Goal: Task Accomplishment & Management: Manage account settings

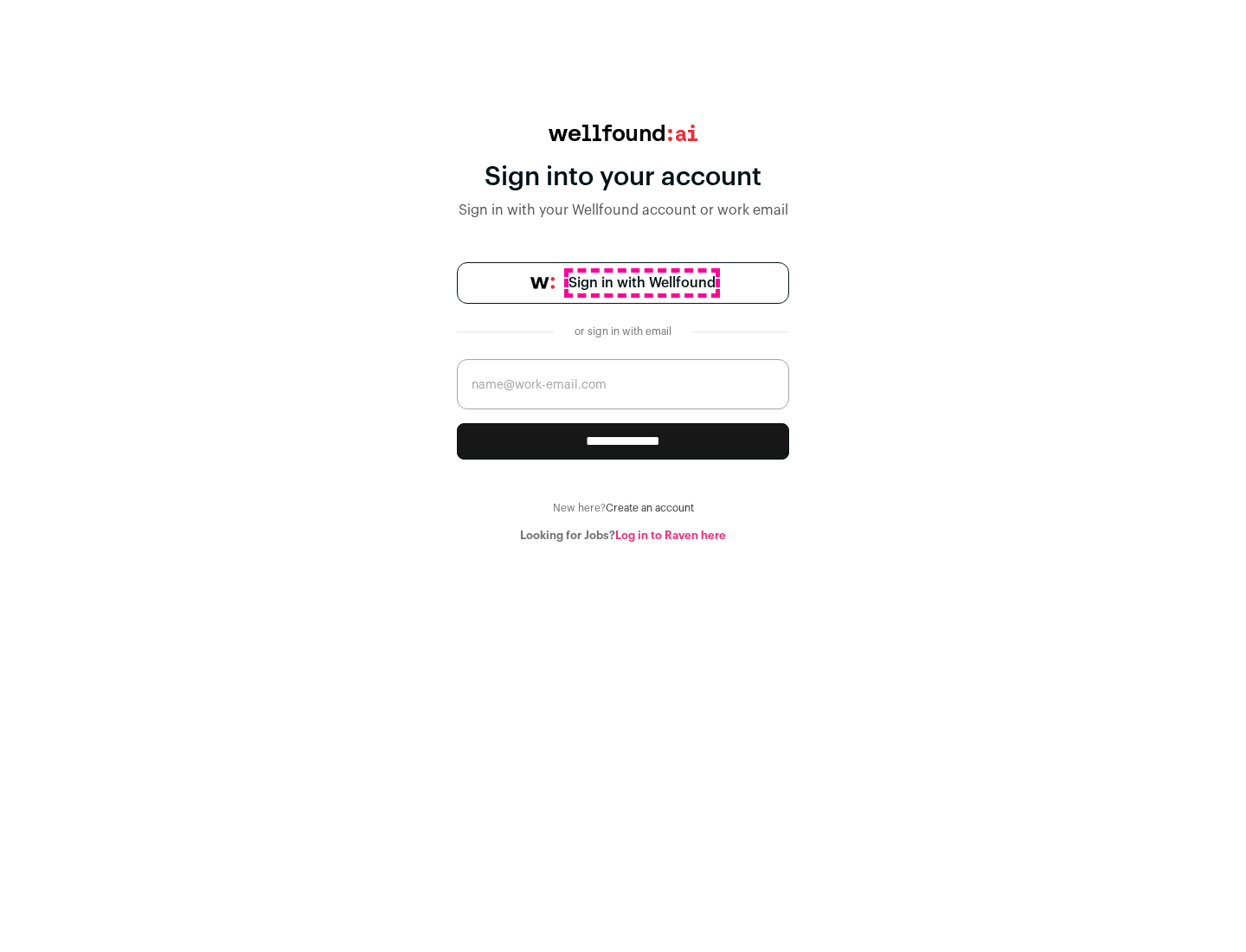
click at [641, 283] on span "Sign in with Wellfound" at bounding box center [642, 282] width 148 height 21
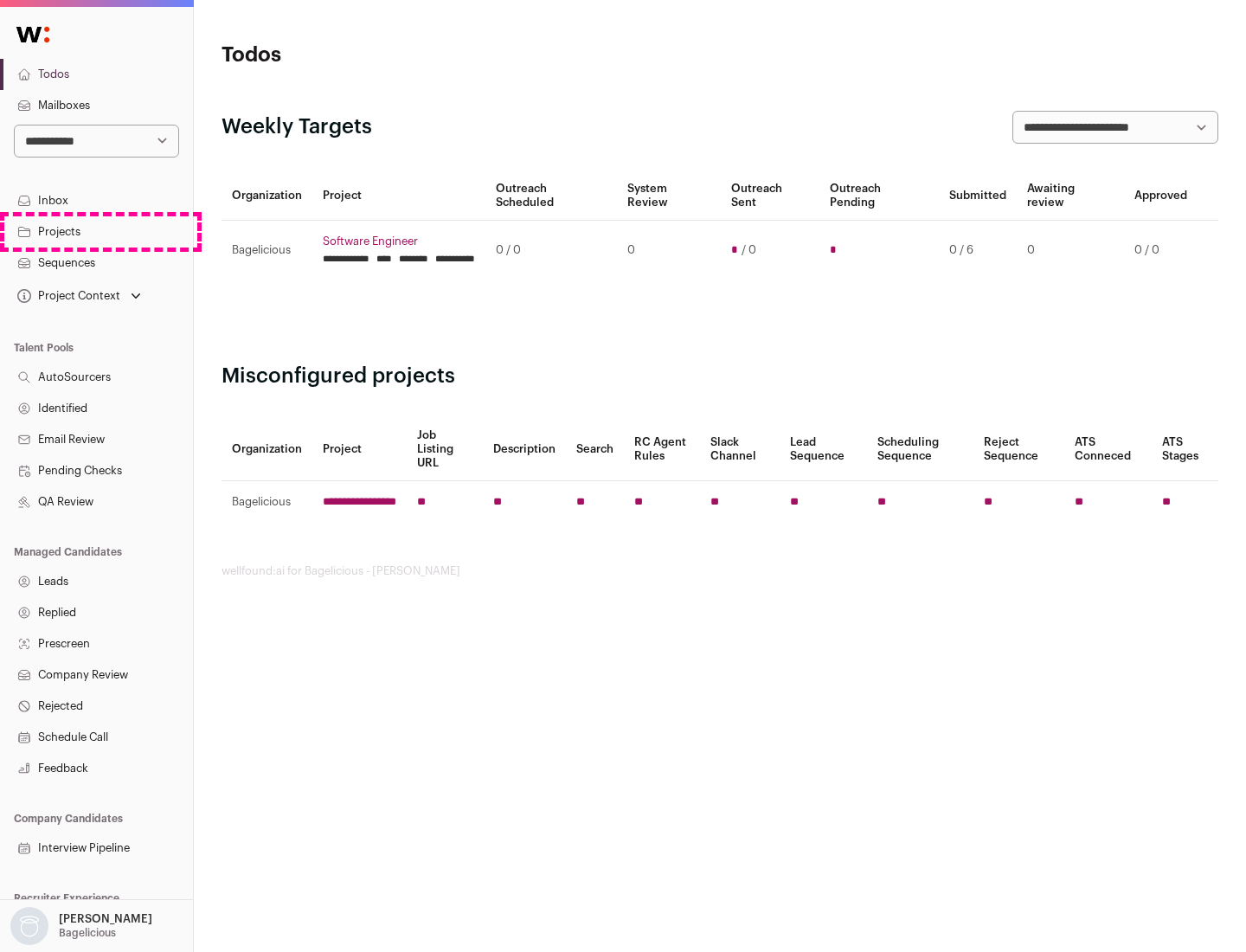
click at [96, 231] on link "Projects" at bounding box center [97, 232] width 193 height 31
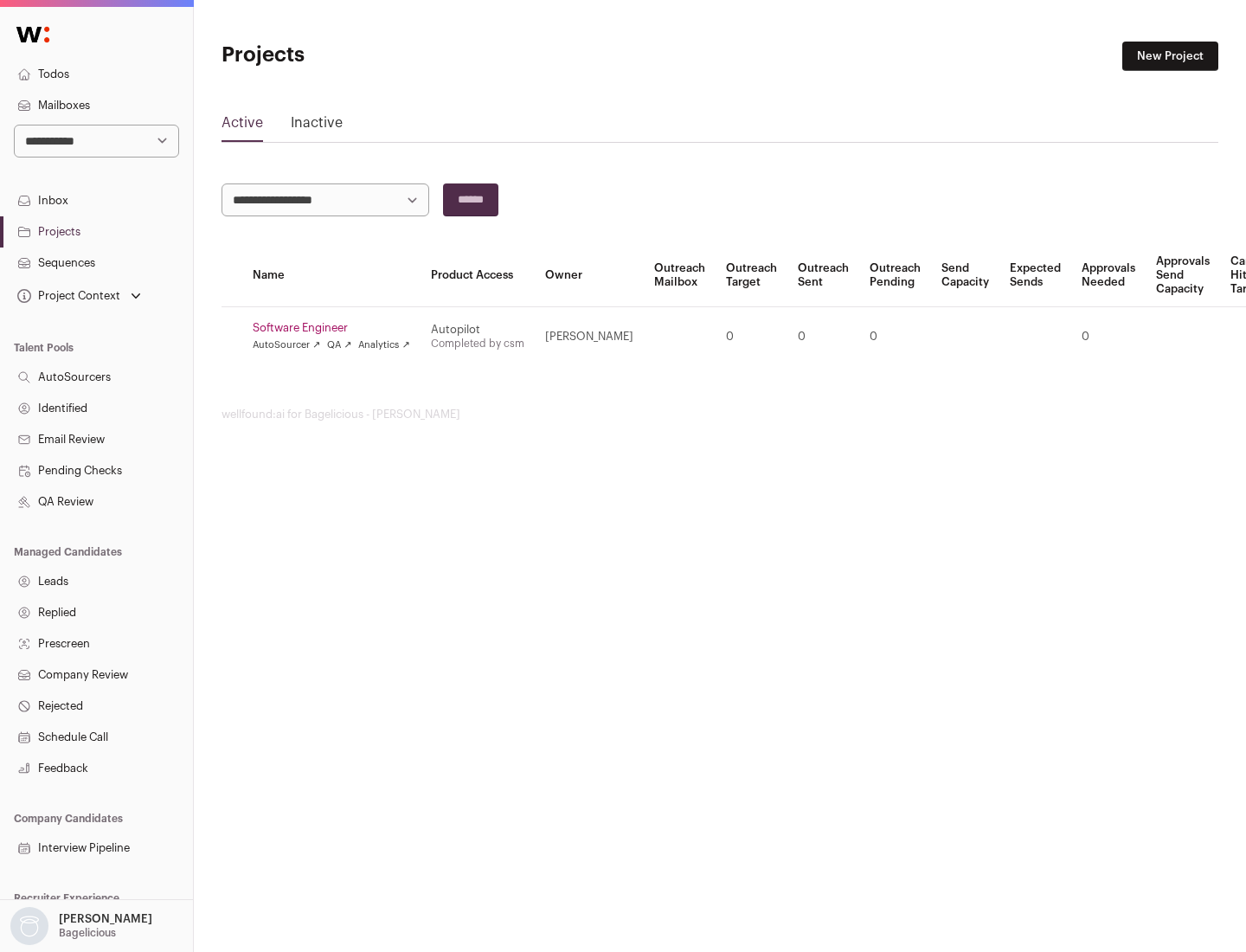
click at [337, 328] on link "Software Engineer" at bounding box center [331, 327] width 158 height 14
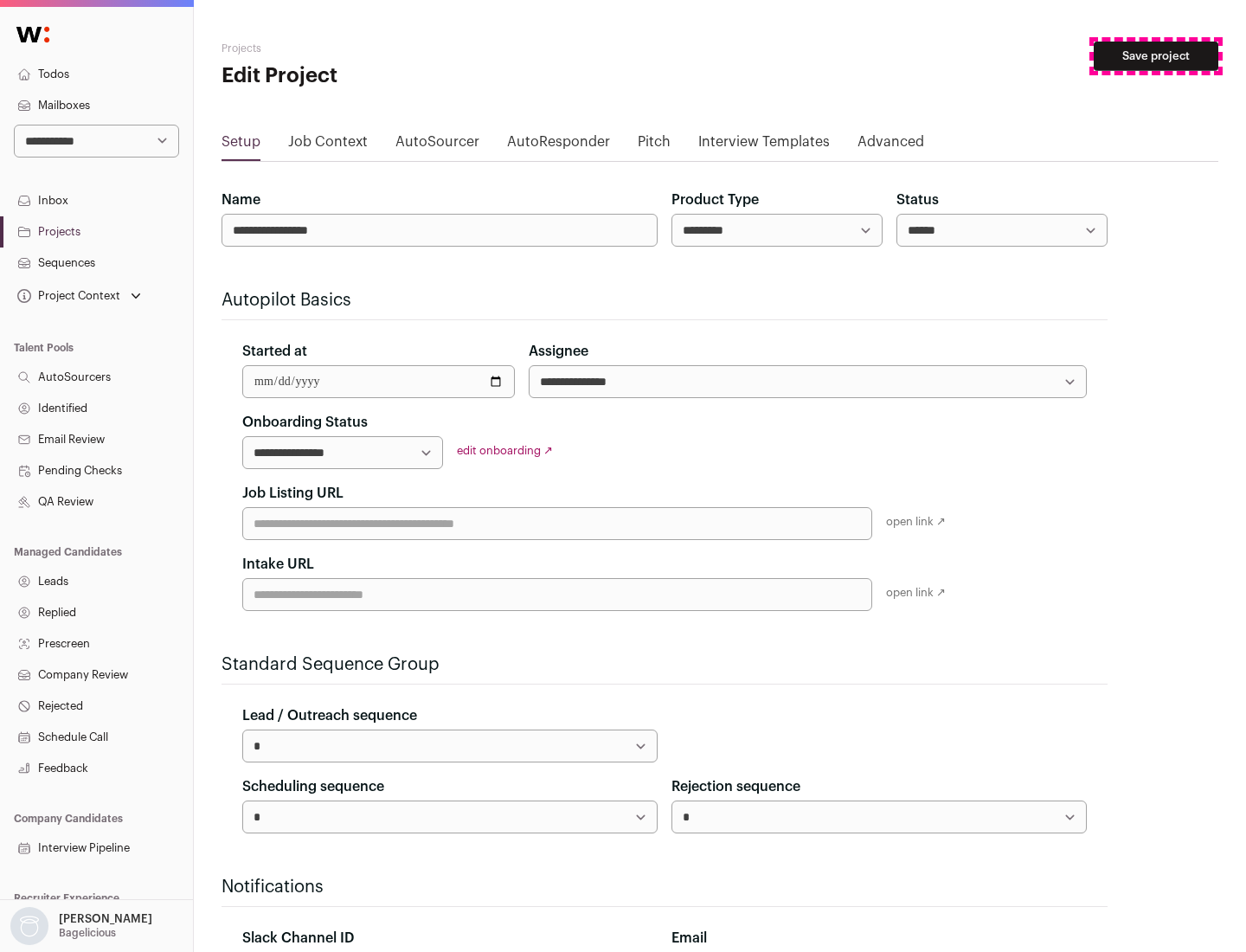
click at [1156, 56] on button "Save project" at bounding box center [1156, 56] width 125 height 29
